Goal: Find specific page/section: Find specific page/section

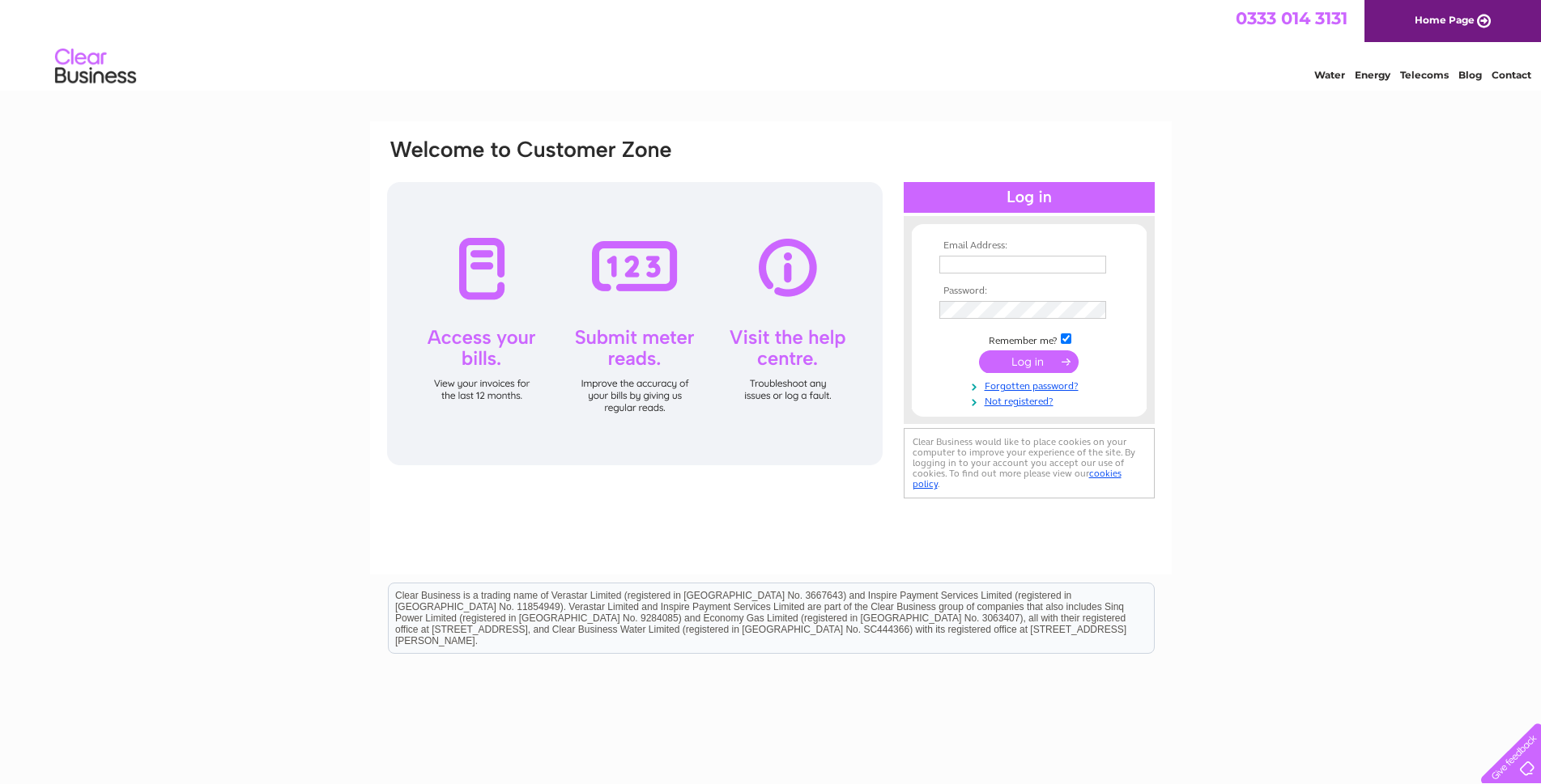
type input "[EMAIL_ADDRESS][DOMAIN_NAME]"
click at [1025, 362] on input "submit" at bounding box center [1029, 362] width 100 height 23
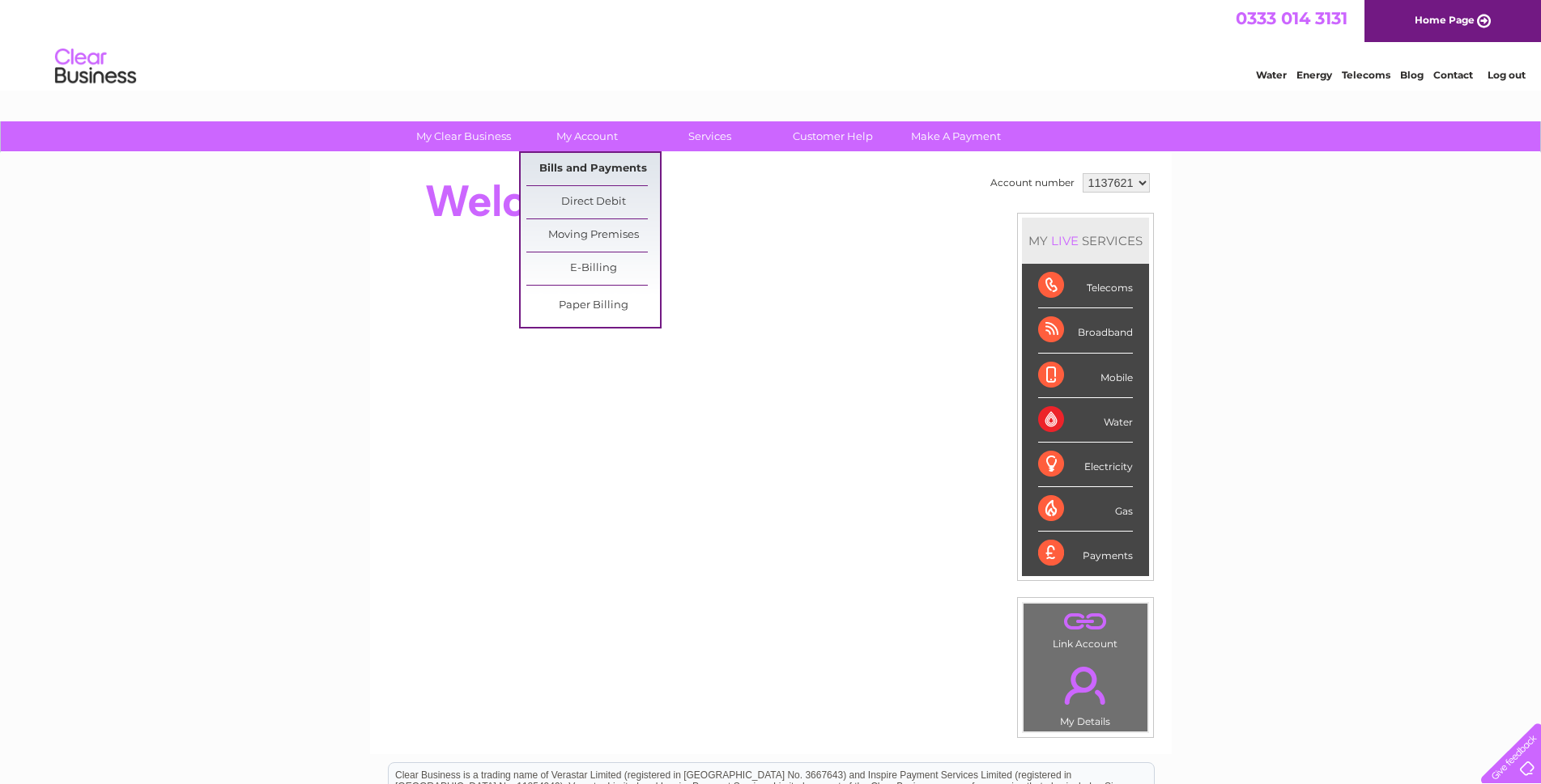
click at [572, 164] on link "Bills and Payments" at bounding box center [593, 169] width 134 height 32
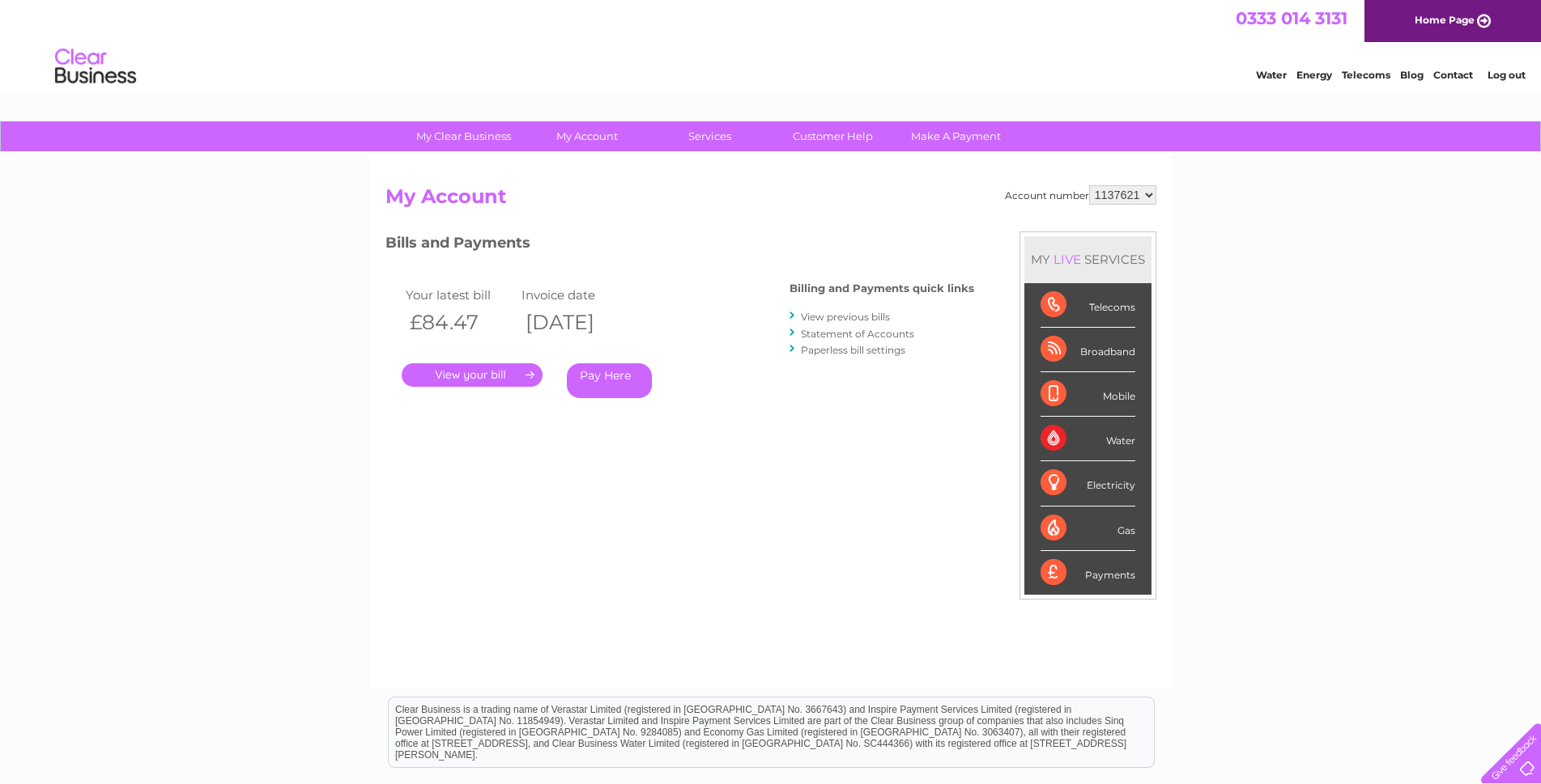
click at [472, 375] on link "." at bounding box center [471, 376] width 141 height 24
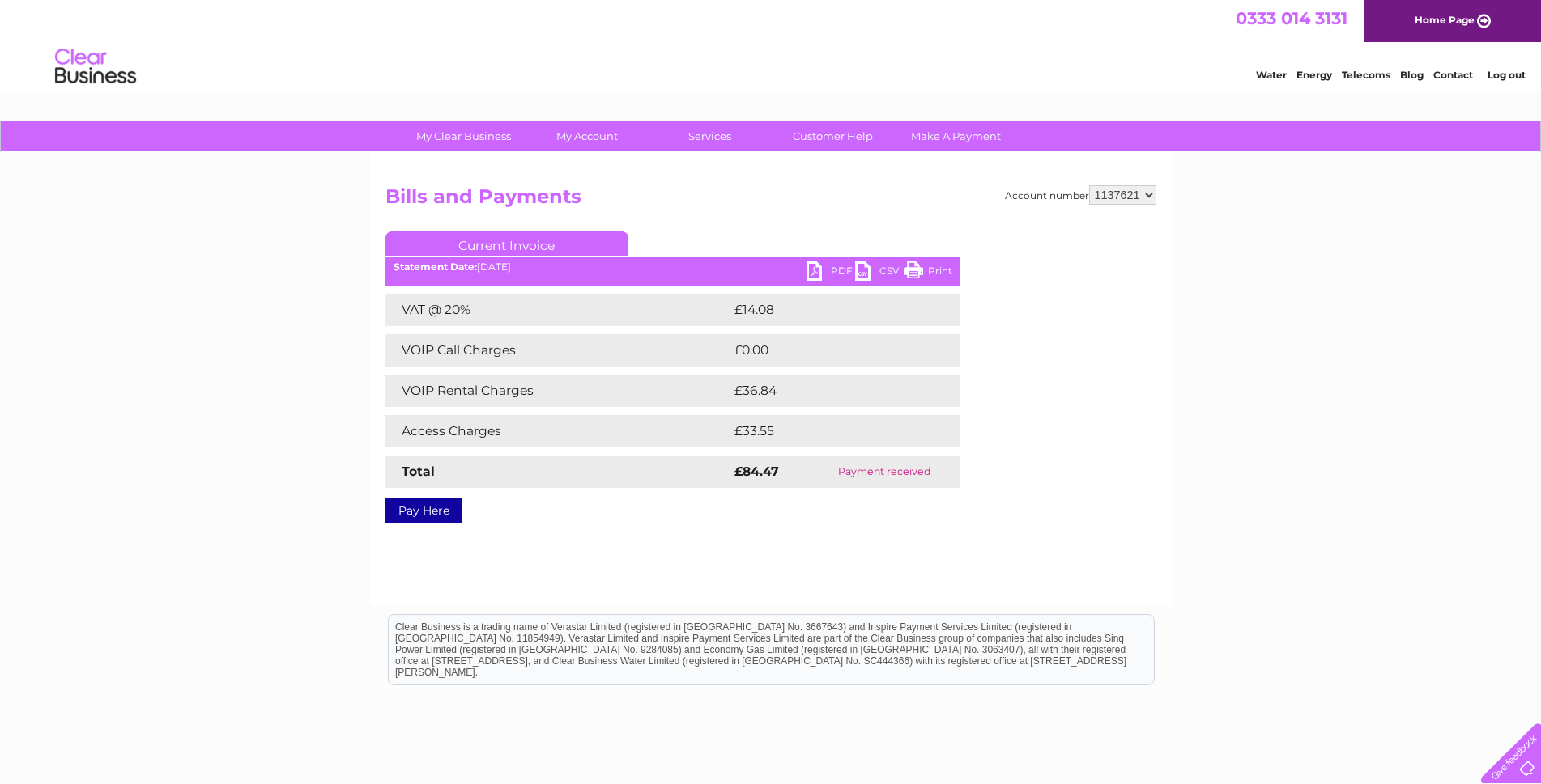
click at [925, 277] on link "Print" at bounding box center [928, 273] width 49 height 24
